Goal: Transaction & Acquisition: Purchase product/service

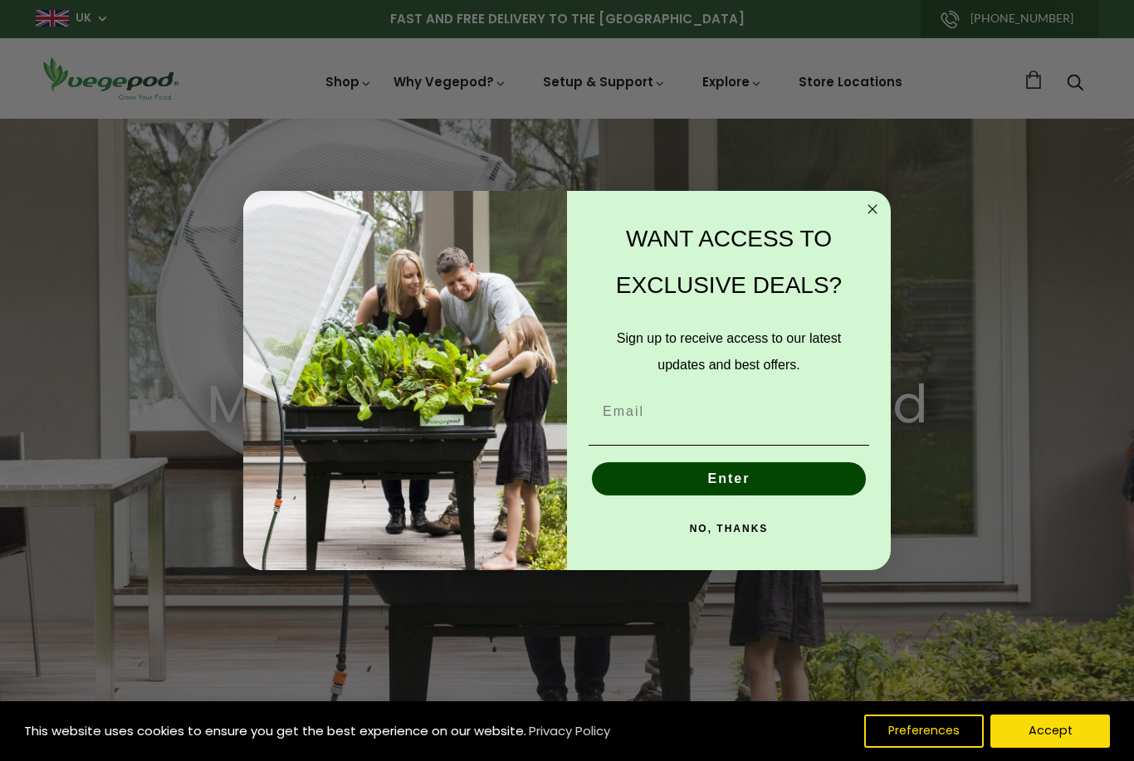
click at [889, 201] on div "Close dialog WANT ACCESS TO EXCLUSIVE DEALS? Sign up to receive access to our l…" at bounding box center [567, 380] width 648 height 379
click at [868, 216] on circle "Close dialog" at bounding box center [873, 209] width 19 height 19
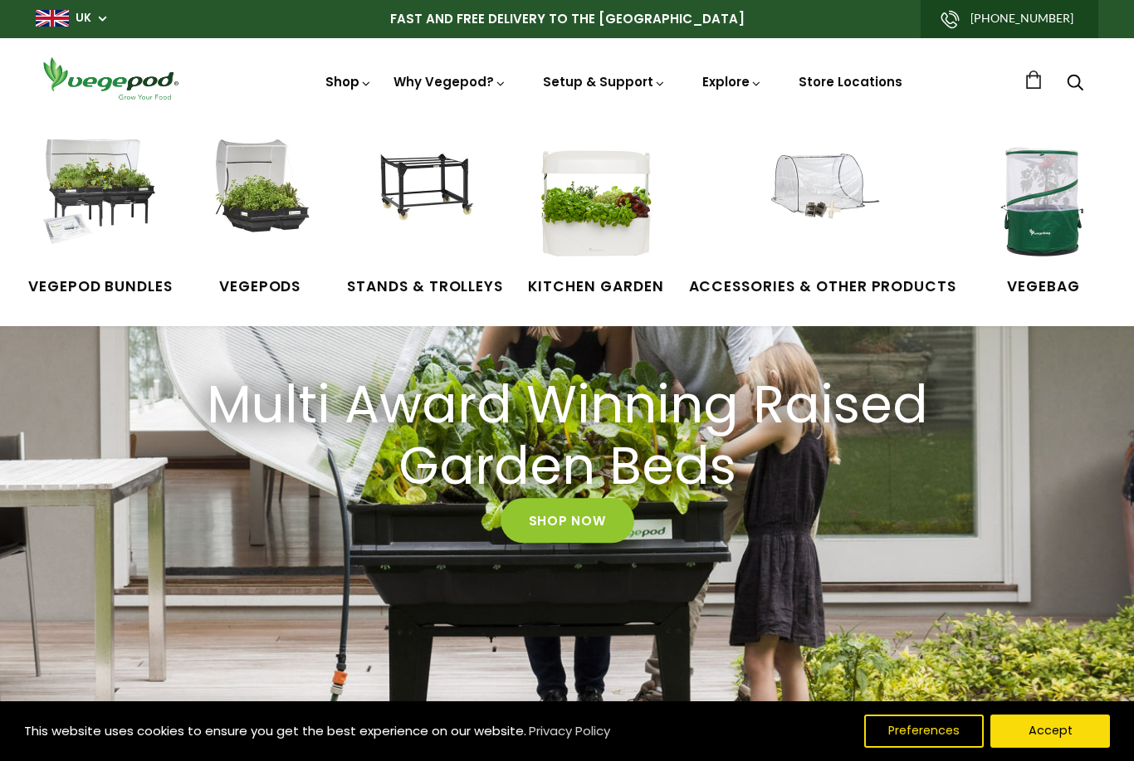
scroll to position [0, 540]
click at [1034, 296] on span "VegeBag" at bounding box center [1044, 288] width 125 height 22
click at [107, 198] on img at bounding box center [100, 202] width 125 height 125
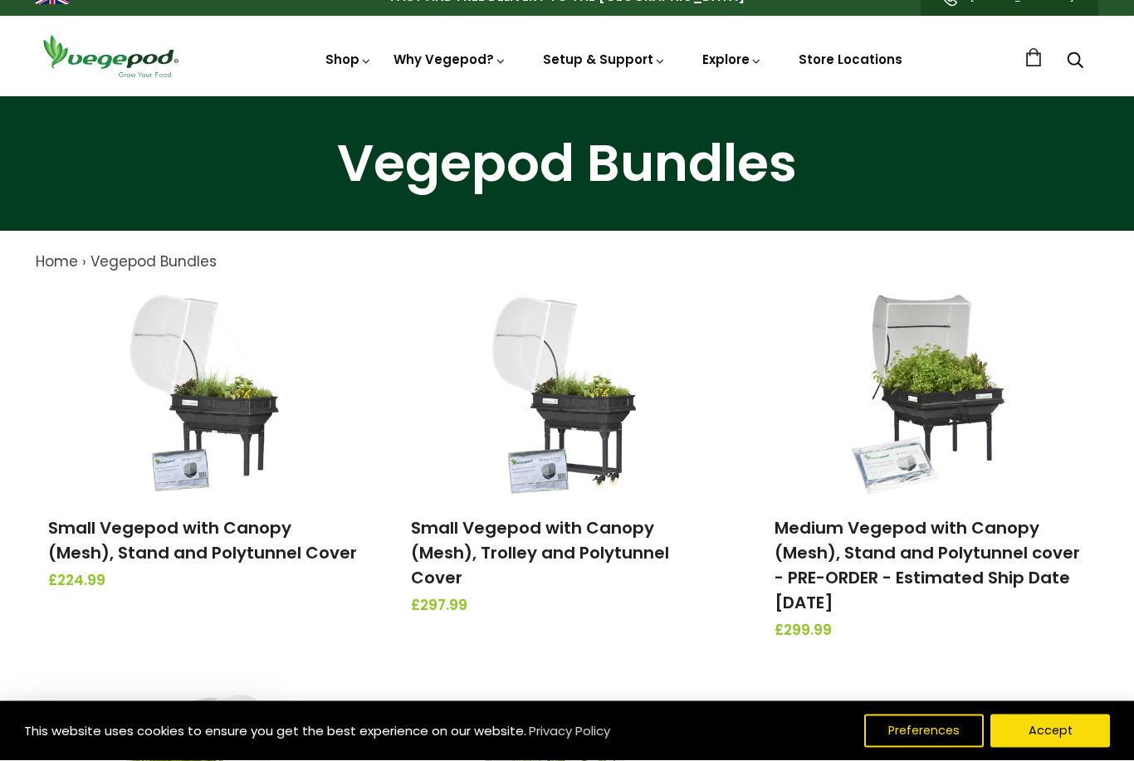
scroll to position [22, 0]
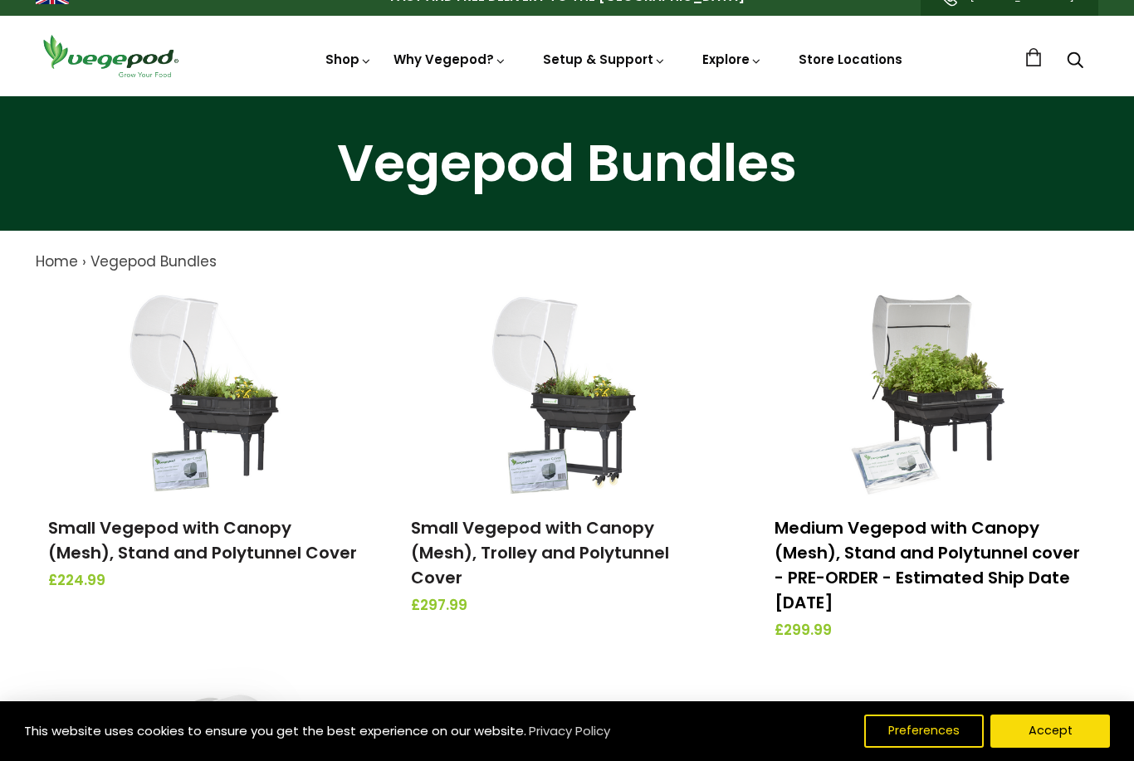
click at [913, 548] on link "Medium Vegepod with Canopy (Mesh), Stand and Polytunnel cover - PRE-ORDER - Est…" at bounding box center [928, 566] width 306 height 98
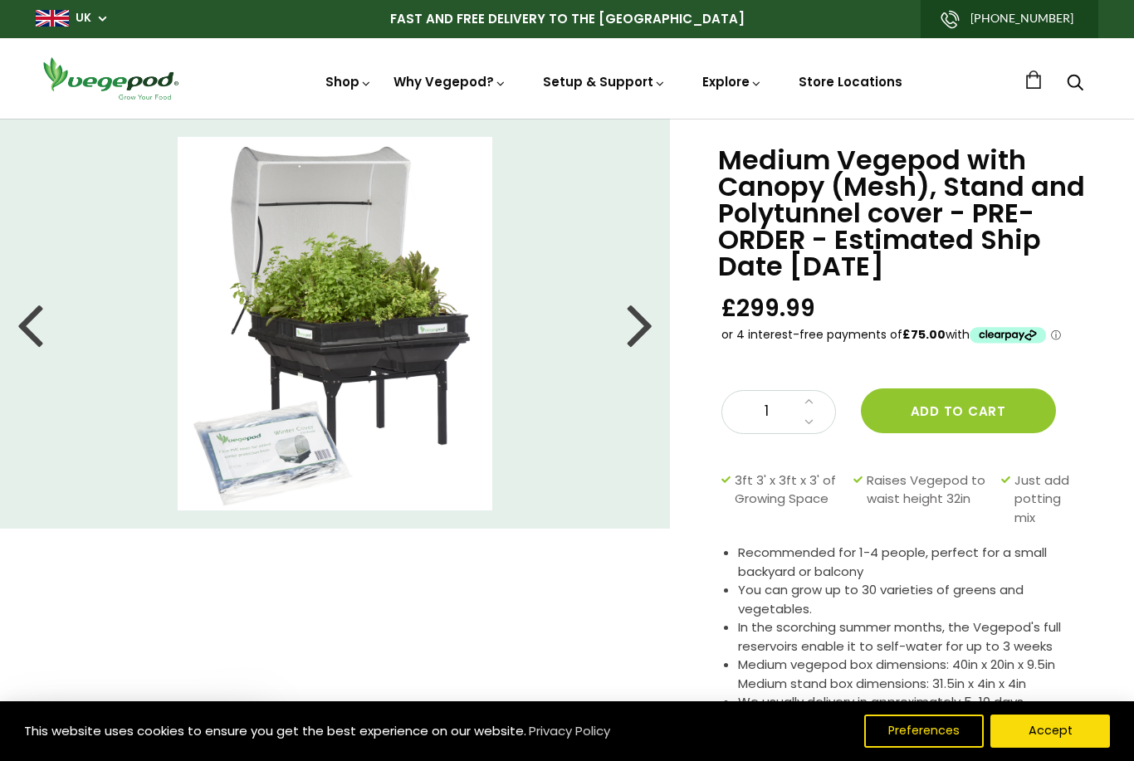
click at [648, 335] on div at bounding box center [640, 323] width 27 height 75
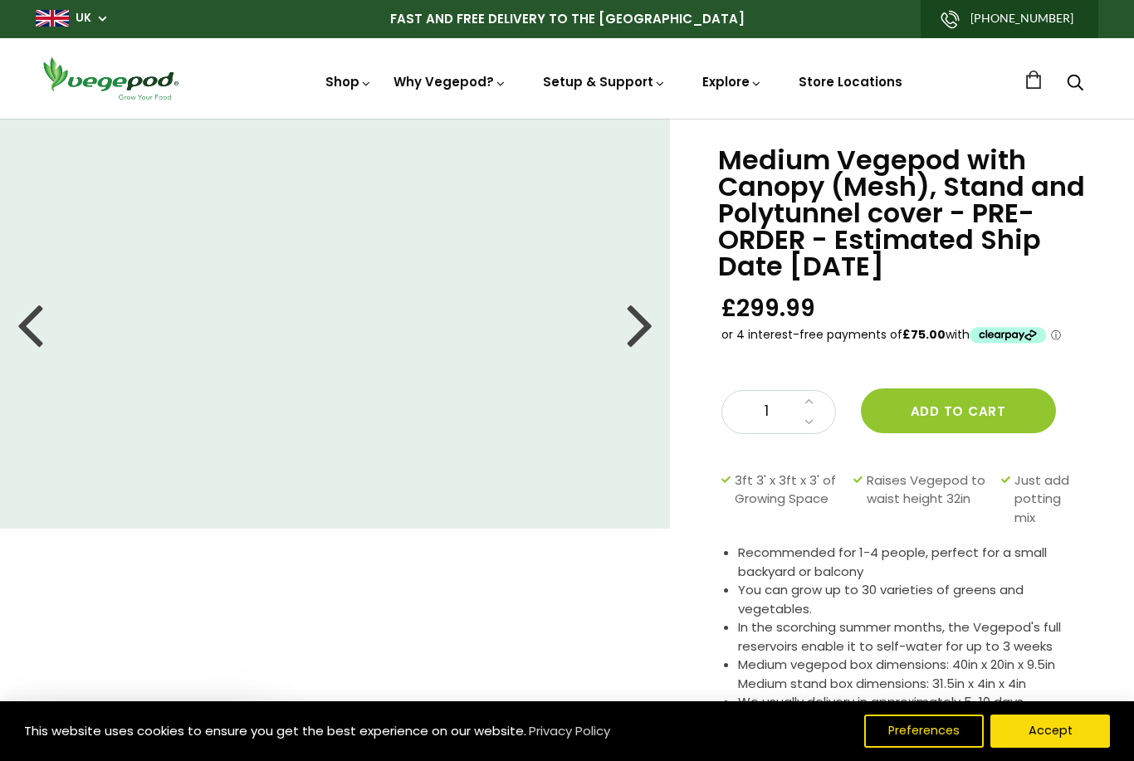
click at [644, 326] on div at bounding box center [640, 323] width 27 height 75
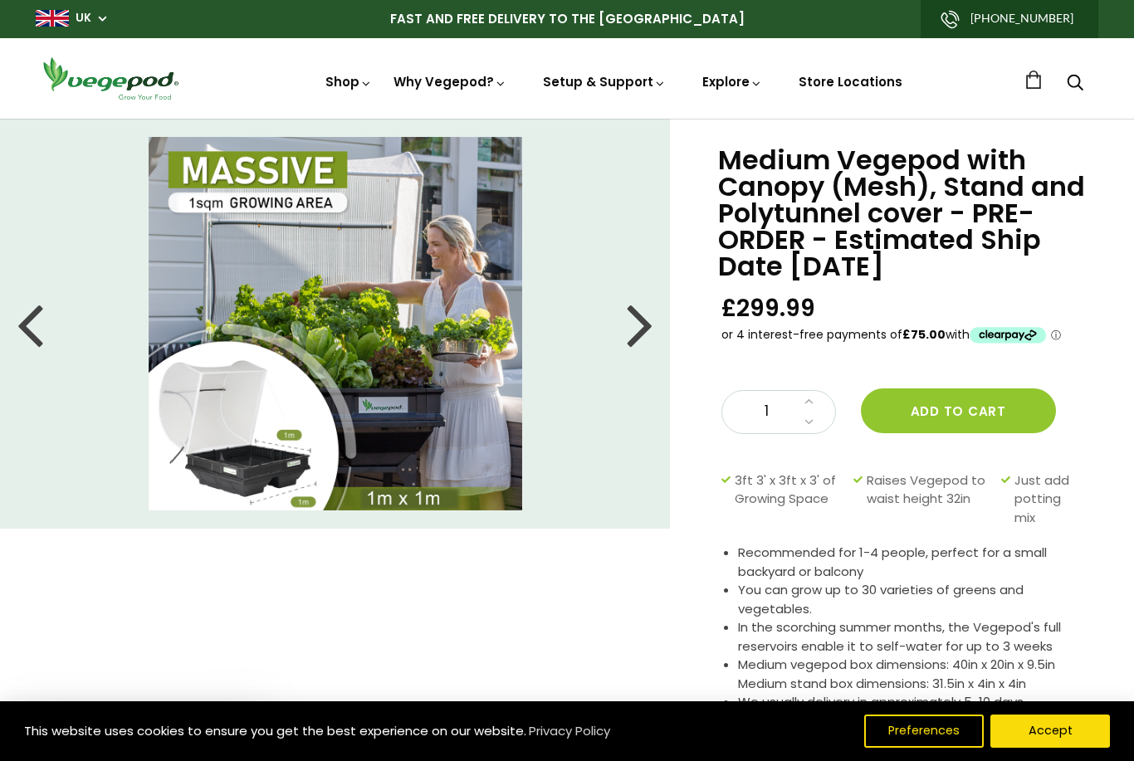
click at [641, 332] on div at bounding box center [640, 323] width 27 height 75
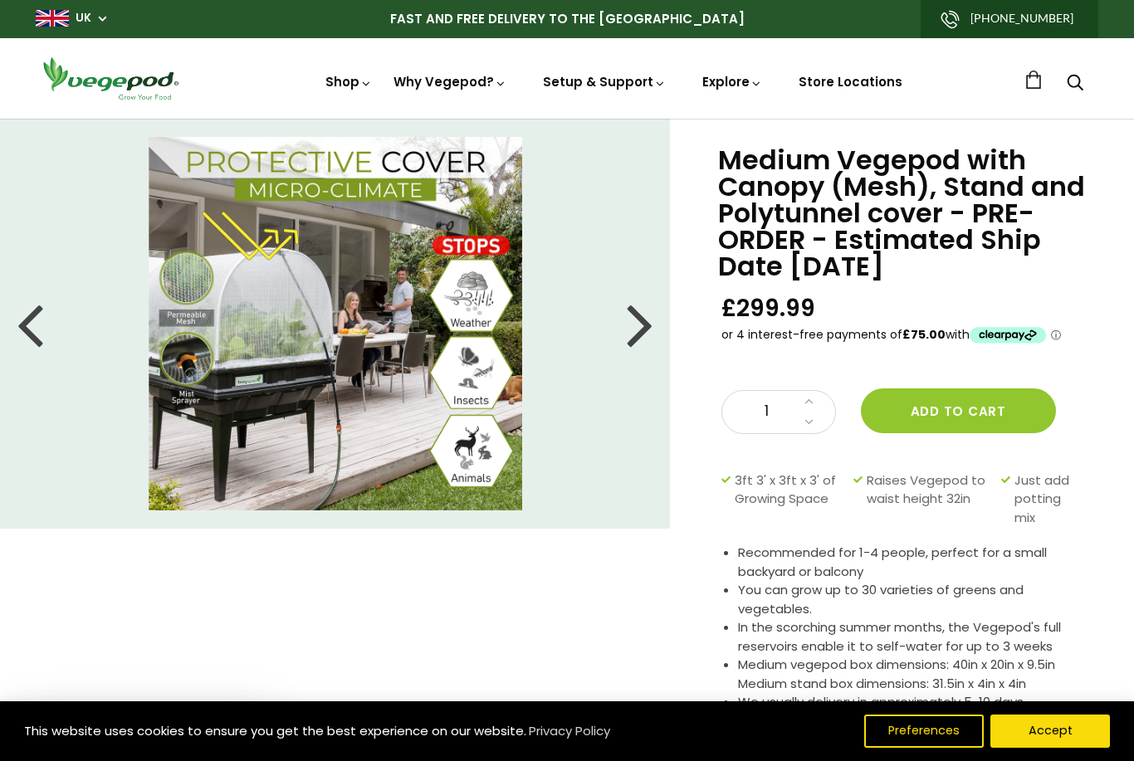
click at [633, 330] on div at bounding box center [640, 323] width 27 height 75
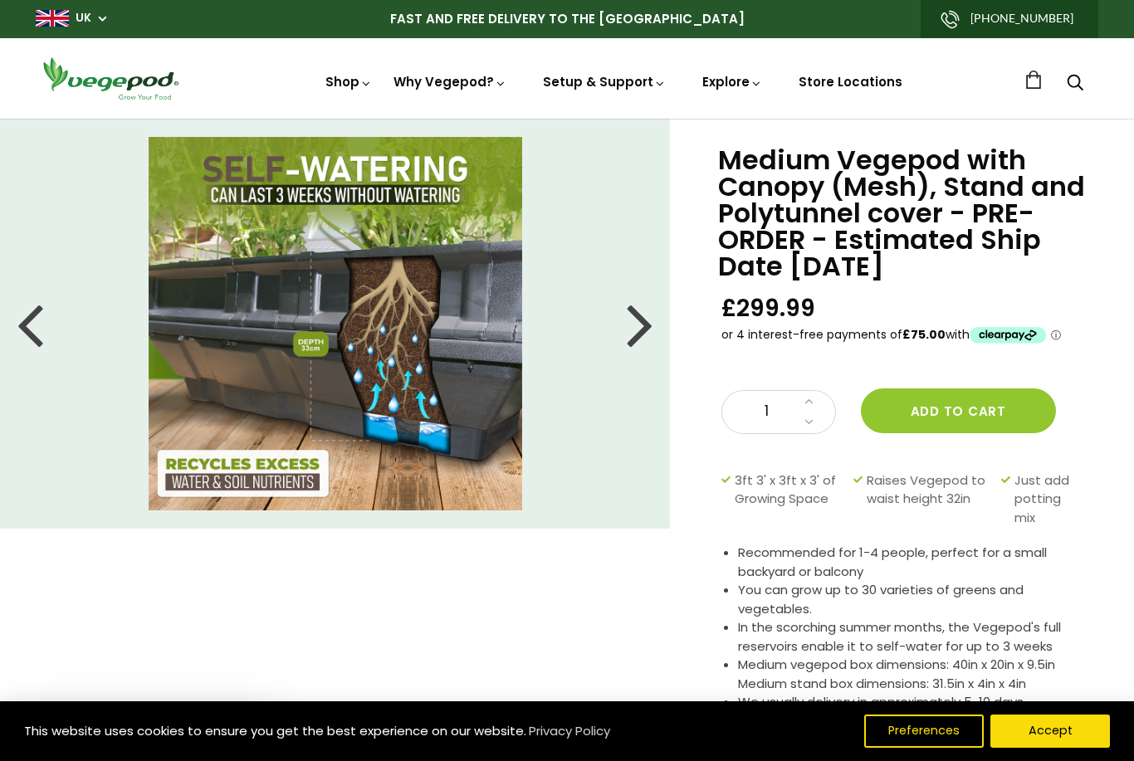
click at [658, 325] on li at bounding box center [335, 324] width 670 height 374
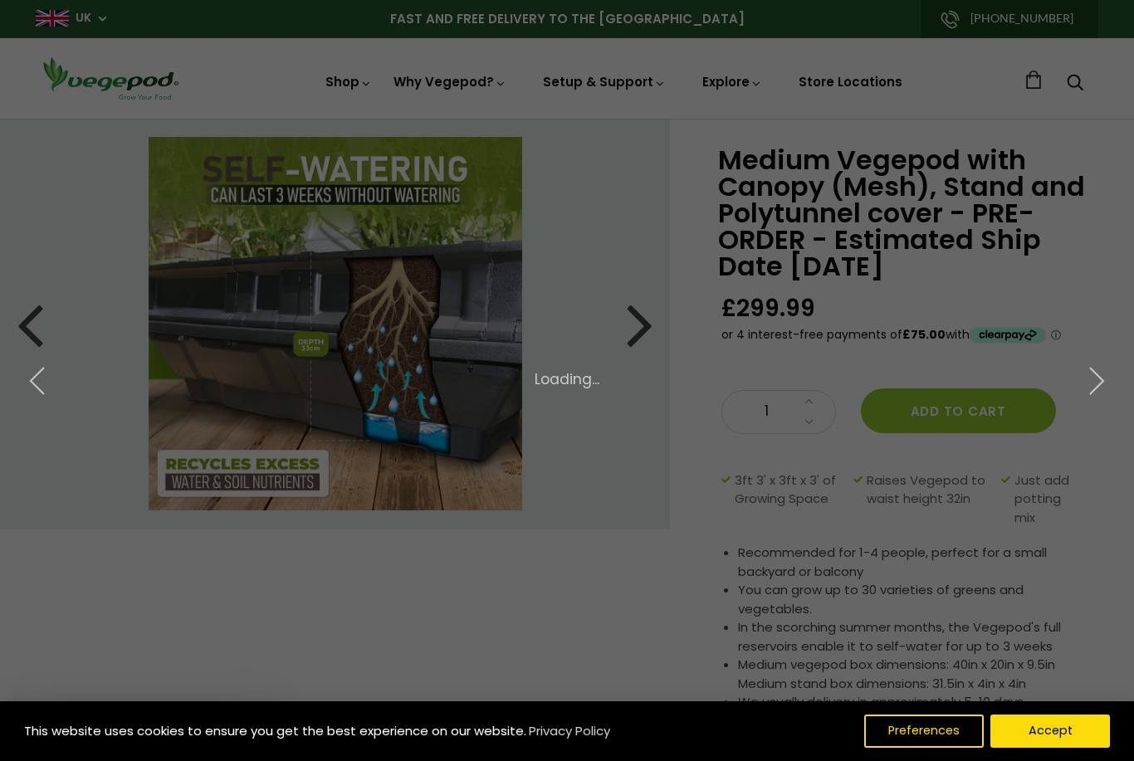
click at [651, 338] on div "× 6 of 7 Loading..." at bounding box center [567, 380] width 1134 height 761
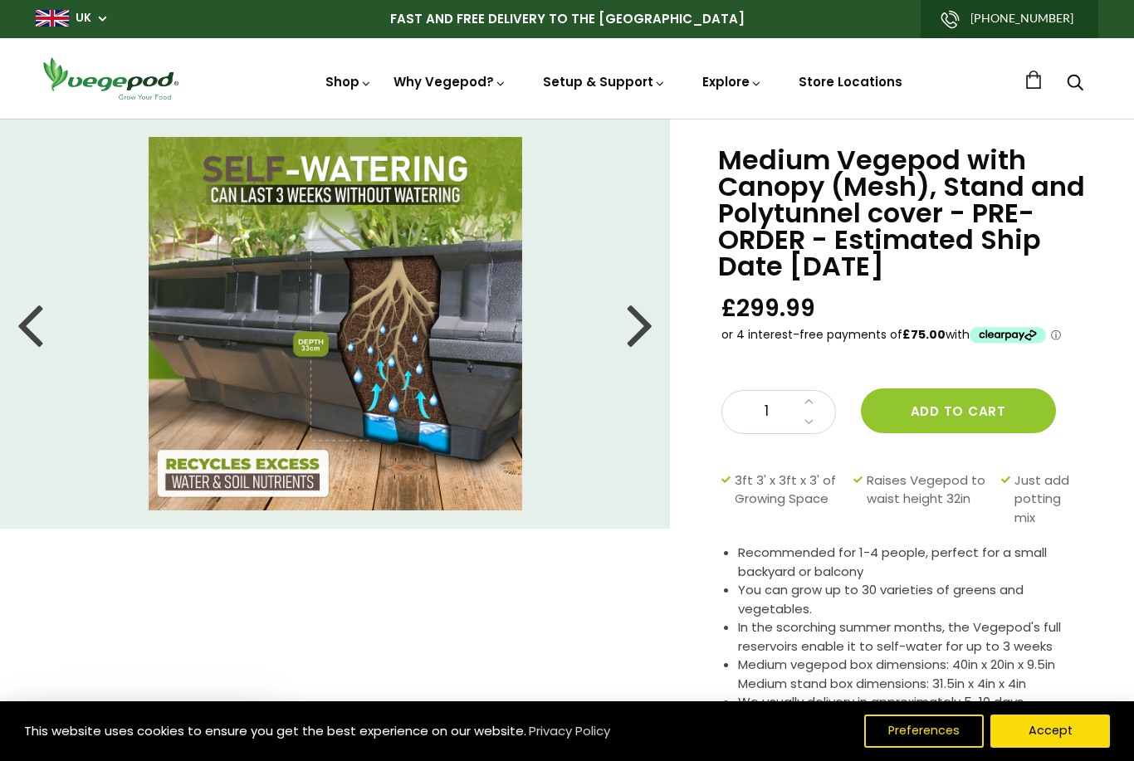
click at [643, 330] on div at bounding box center [640, 323] width 27 height 75
